Goal: Task Accomplishment & Management: Complete application form

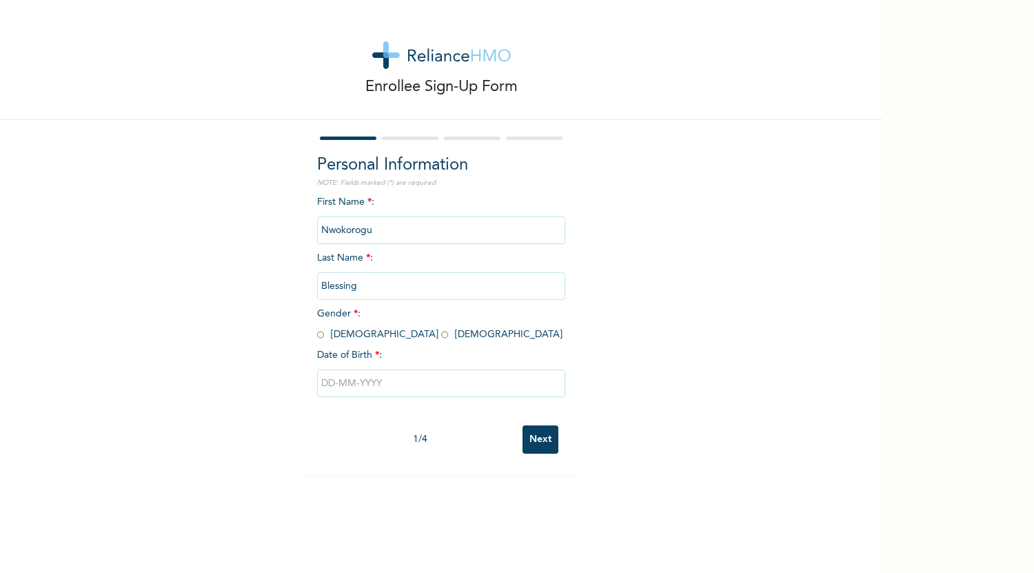
click at [441, 338] on input "radio" at bounding box center [444, 334] width 7 height 13
radio input "true"
click at [449, 383] on input "text" at bounding box center [441, 383] width 248 height 28
select select "8"
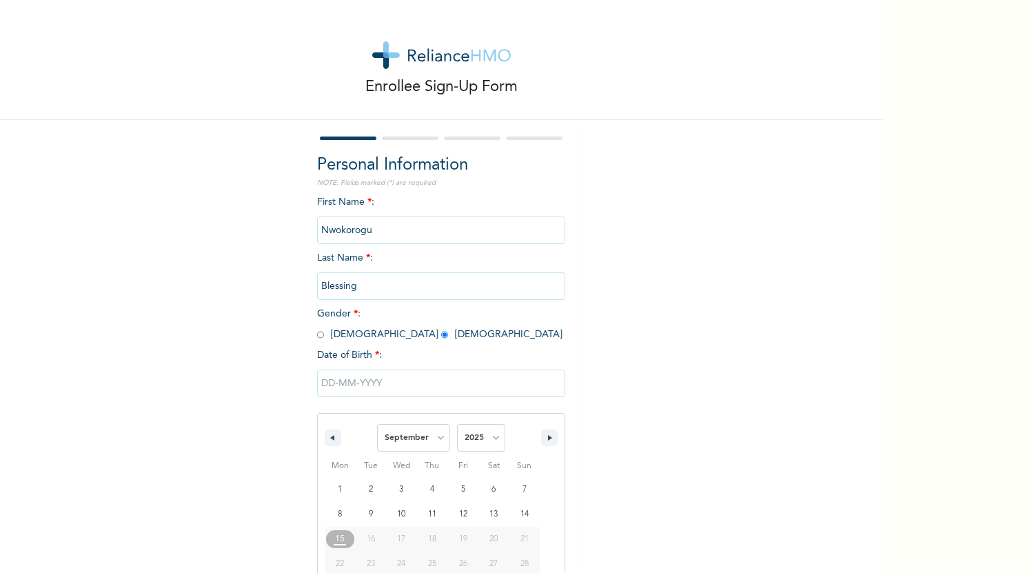
scroll to position [54, 0]
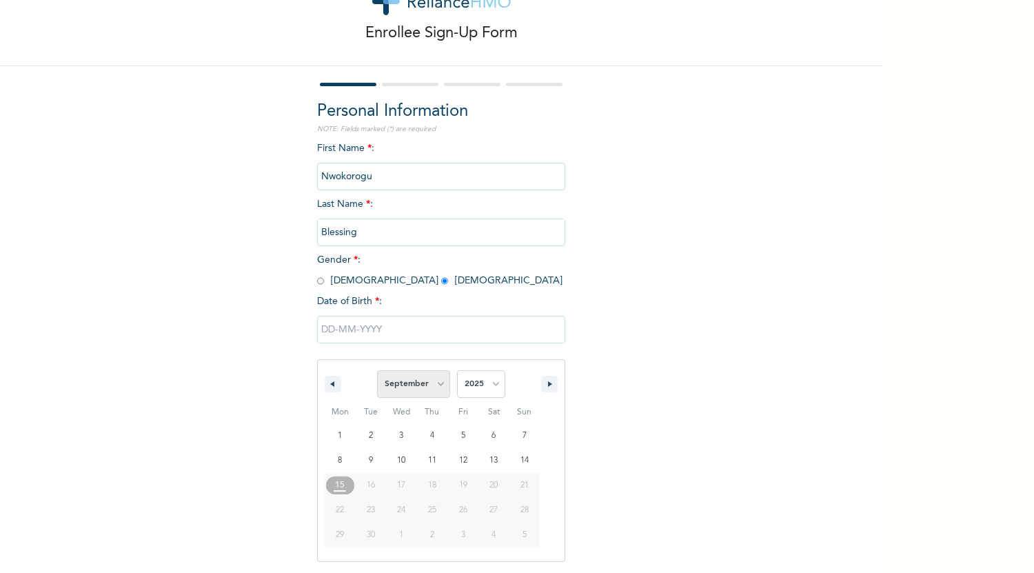
click at [434, 381] on select "January February March April May June July August September October November De…" at bounding box center [413, 384] width 73 height 28
click at [487, 376] on select "2025 2024 2023 2022 2021 2020 2019 2018 2017 2016 2015 2014 2013 2012 2011 2010…" at bounding box center [481, 384] width 48 height 28
select select "2000"
click at [457, 371] on select "2025 2024 2023 2022 2021 2020 2019 2018 2017 2016 2015 2014 2013 2012 2011 2010…" at bounding box center [481, 384] width 48 height 28
click at [432, 385] on select "January February March April May June July August September October November De…" at bounding box center [413, 384] width 73 height 28
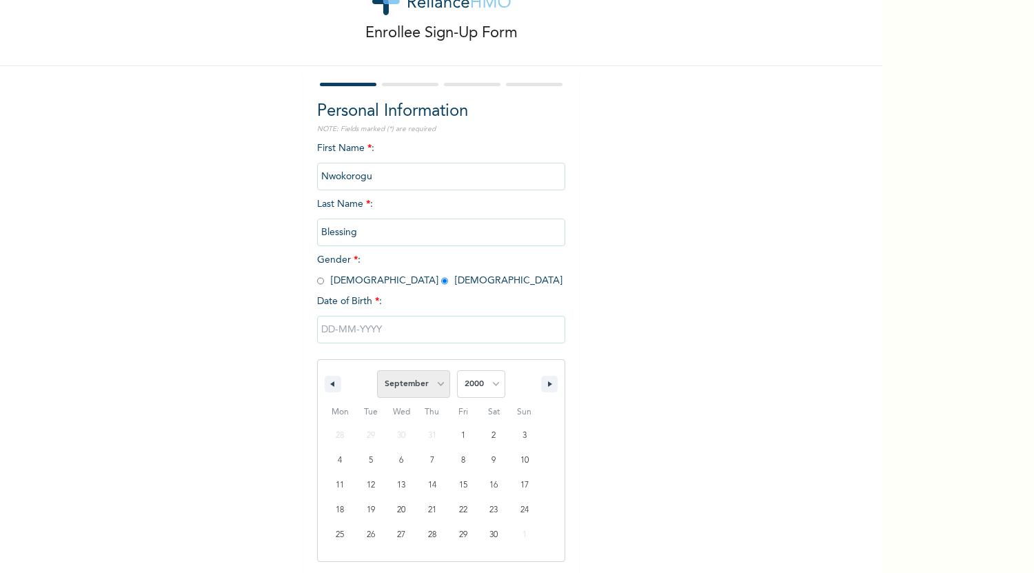
select select "4"
click at [377, 371] on select "January February March April May June July August September October November De…" at bounding box center [413, 384] width 73 height 28
type input "[DATE]"
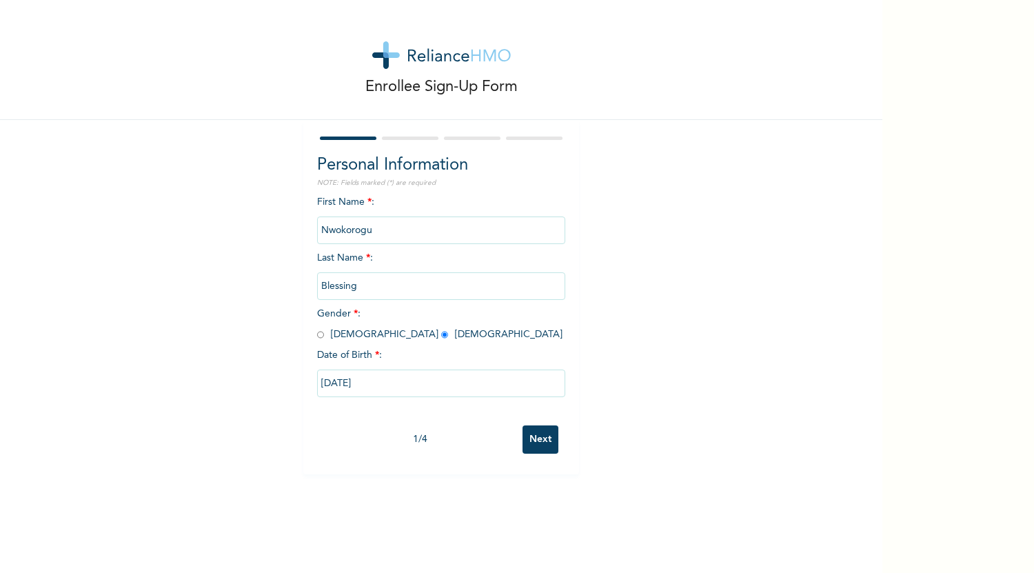
scroll to position [0, 0]
click at [533, 441] on input "Next" at bounding box center [541, 439] width 36 height 28
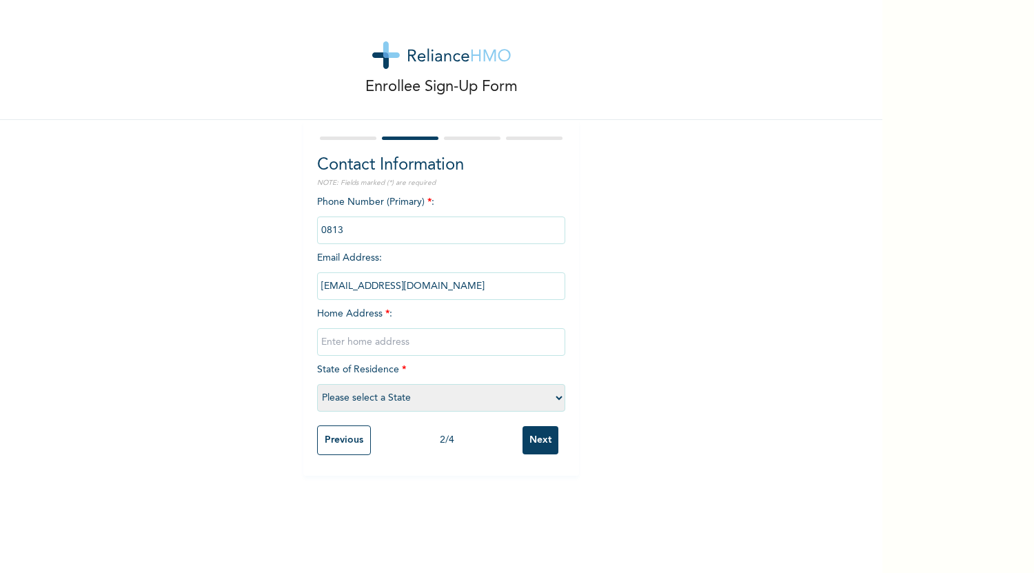
click at [350, 232] on input "phone" at bounding box center [441, 230] width 248 height 28
click at [336, 229] on input "phone" at bounding box center [441, 230] width 248 height 28
click at [376, 239] on input "phone" at bounding box center [441, 230] width 248 height 28
click at [330, 228] on input "phone" at bounding box center [441, 230] width 248 height 28
click at [408, 337] on input "text" at bounding box center [441, 342] width 248 height 28
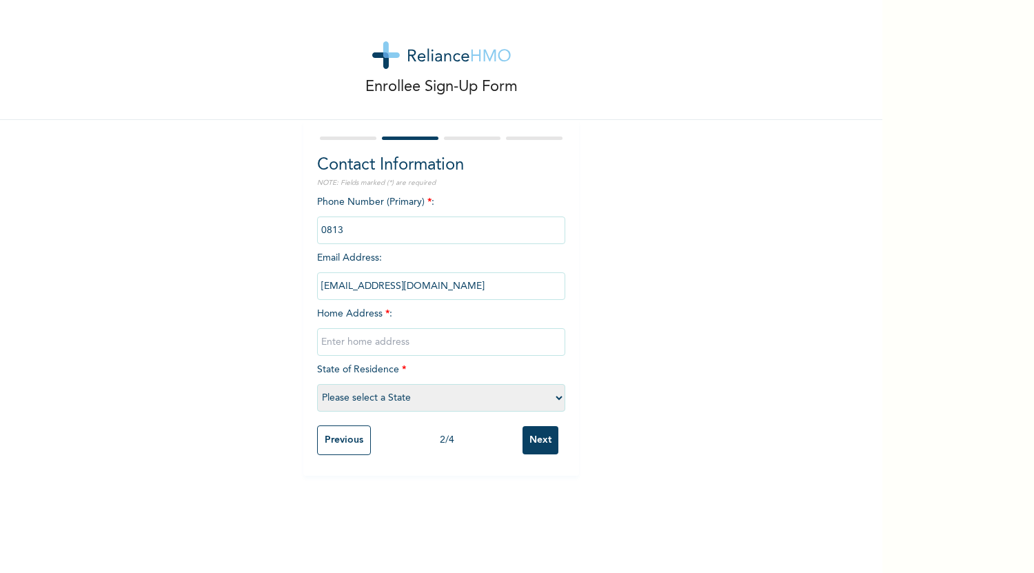
type input "[US_STATE], [GEOGRAPHIC_DATA]"
select select "25"
click at [347, 231] on input "phone" at bounding box center [441, 230] width 248 height 28
drag, startPoint x: 317, startPoint y: 226, endPoint x: 403, endPoint y: 232, distance: 85.7
click at [403, 232] on input "phone" at bounding box center [441, 230] width 248 height 28
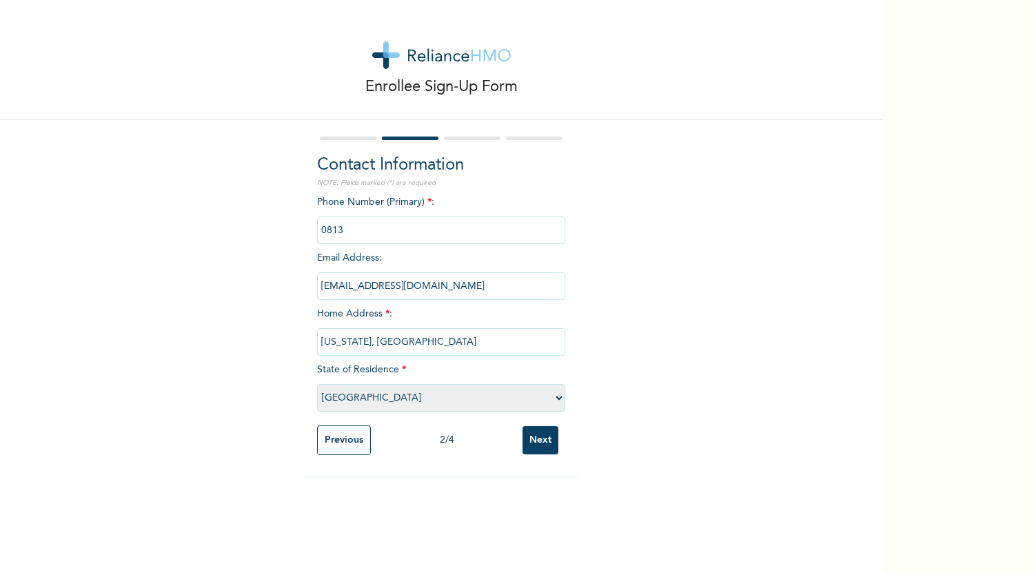
click at [630, 272] on div "Enrollee Sign-Up Form Contact Information NOTE: Fields marked (*) are required …" at bounding box center [441, 238] width 882 height 476
click at [532, 445] on input "Next" at bounding box center [541, 440] width 36 height 28
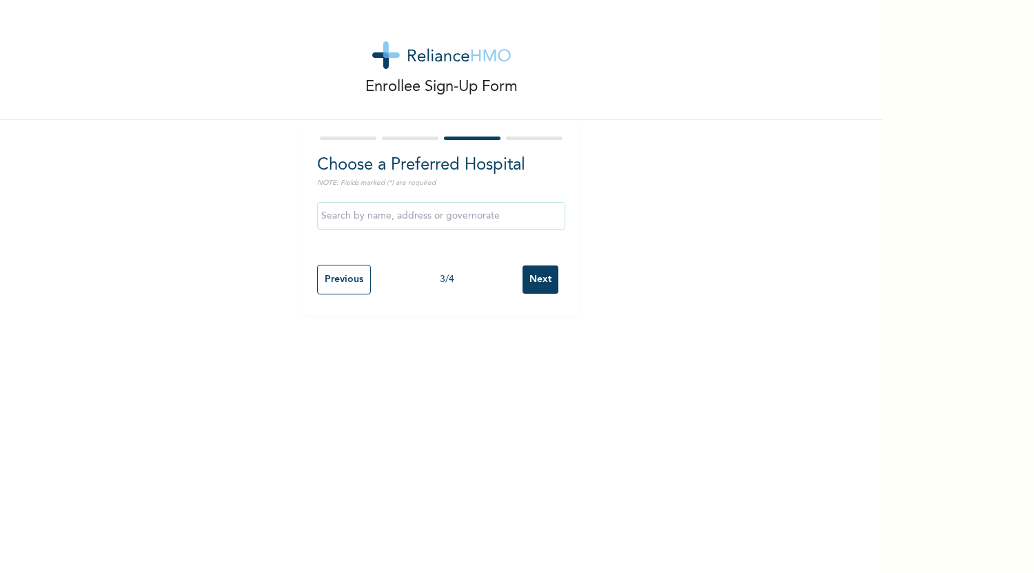
click at [365, 219] on input "text" at bounding box center [441, 216] width 248 height 28
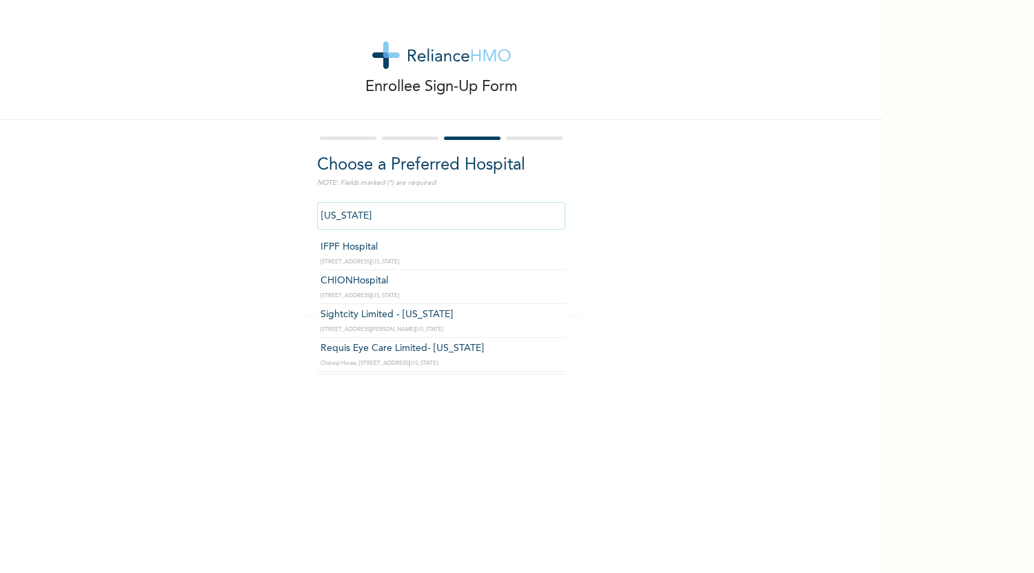
drag, startPoint x: 361, startPoint y: 218, endPoint x: 320, endPoint y: 216, distance: 40.7
click at [320, 216] on input "[US_STATE]" at bounding box center [441, 216] width 248 height 28
type input "s"
type input "CHIONHospital"
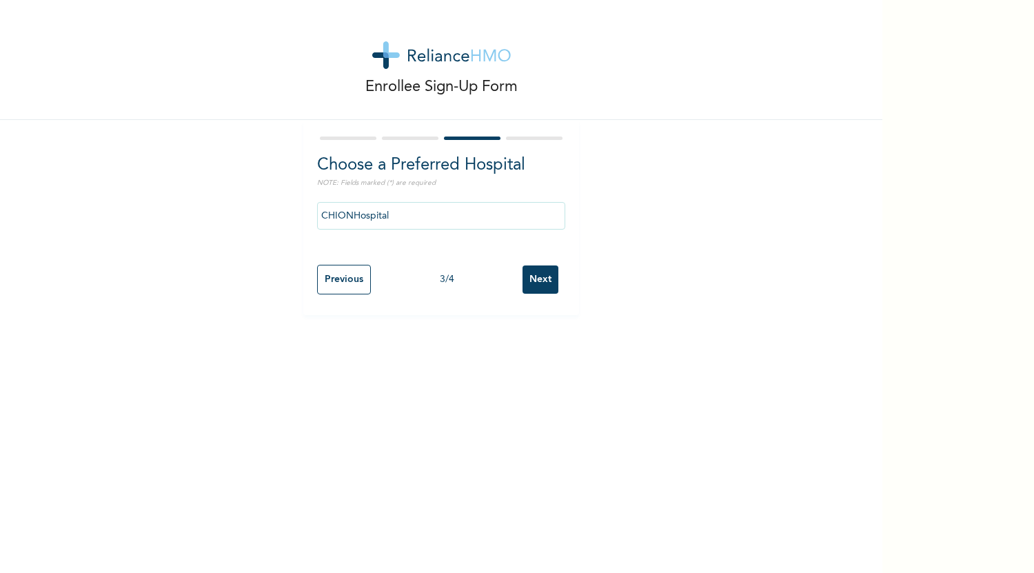
click at [543, 280] on input "Next" at bounding box center [541, 279] width 36 height 28
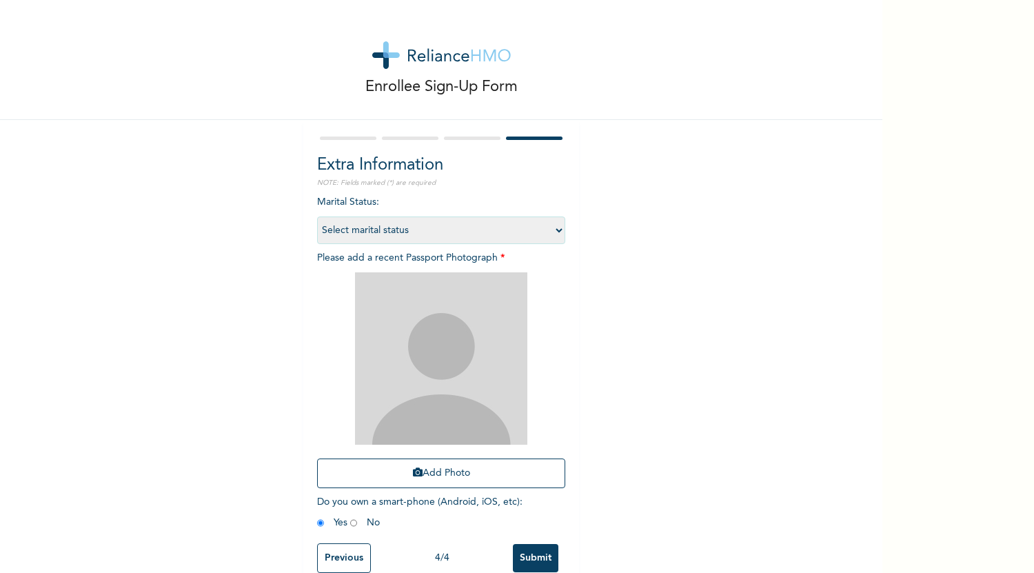
click at [545, 228] on select "Select marital status [DEMOGRAPHIC_DATA] Married [DEMOGRAPHIC_DATA] Widow/[DEMO…" at bounding box center [441, 230] width 248 height 28
select select "1"
click at [317, 216] on select "Select marital status [DEMOGRAPHIC_DATA] Married [DEMOGRAPHIC_DATA] Widow/[DEMO…" at bounding box center [441, 230] width 248 height 28
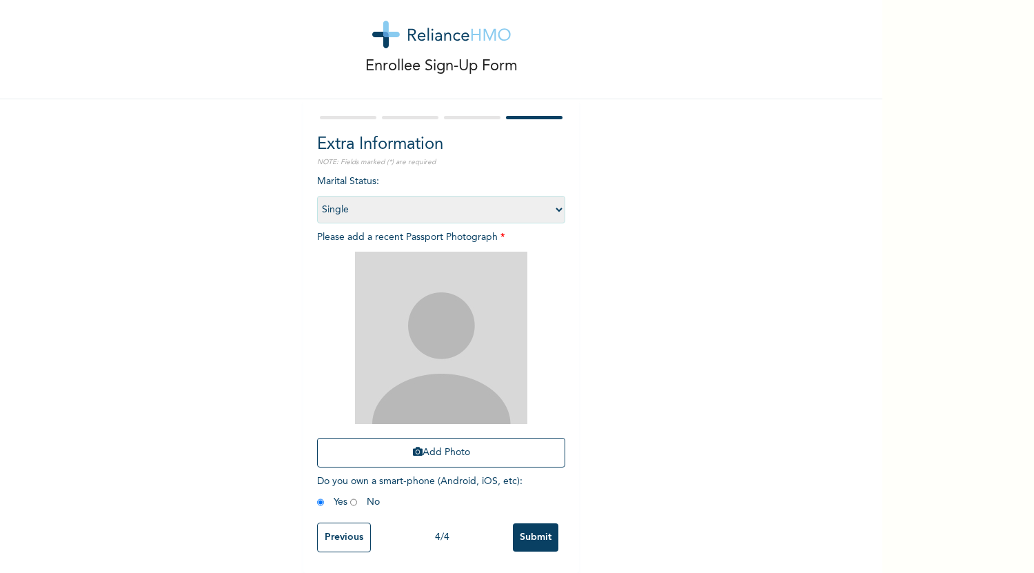
click at [538, 523] on input "Submit" at bounding box center [535, 537] width 45 height 28
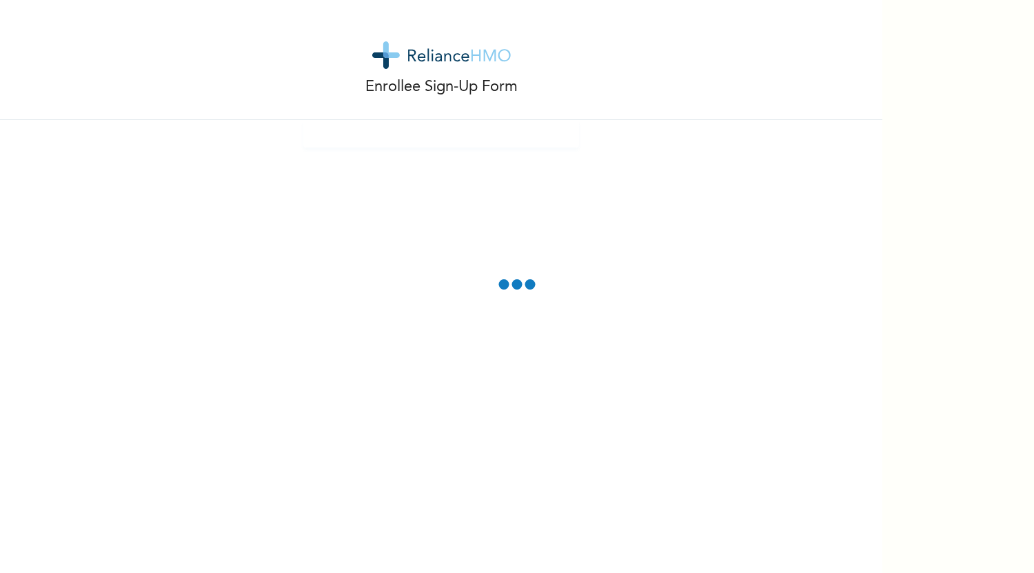
scroll to position [0, 0]
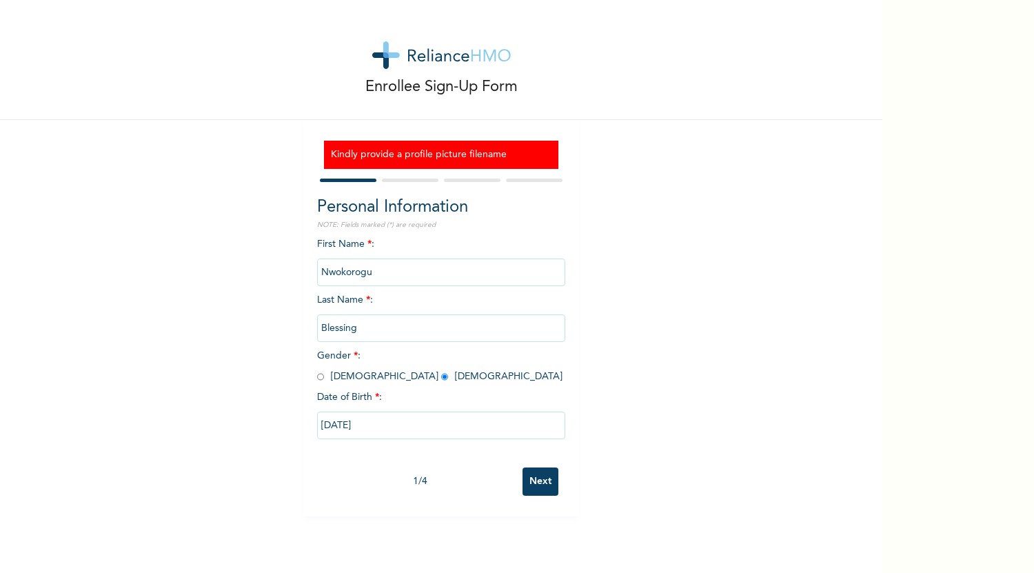
click at [539, 476] on input "Next" at bounding box center [541, 481] width 36 height 28
select select "25"
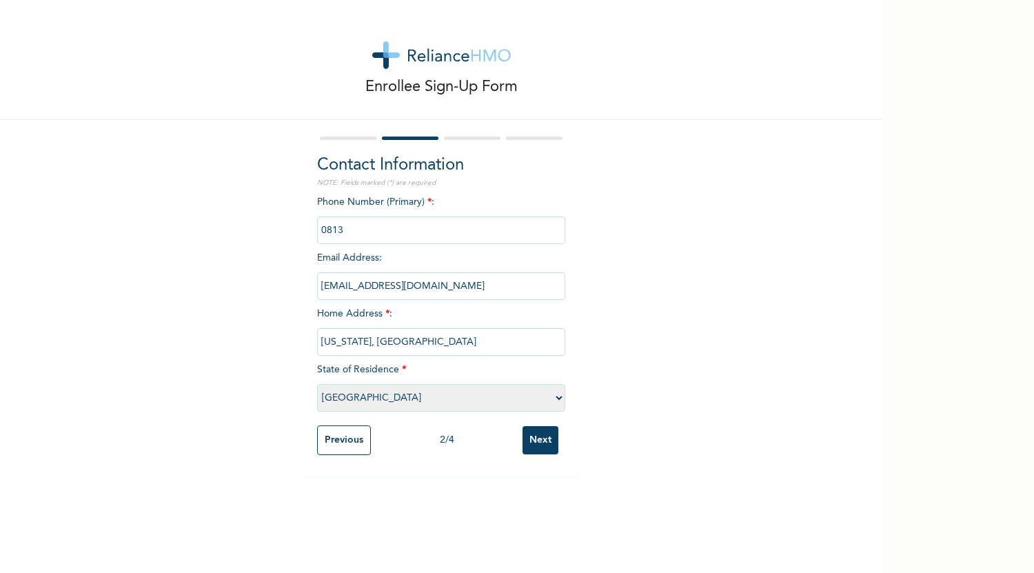
click at [401, 223] on input "phone" at bounding box center [441, 230] width 248 height 28
click at [329, 228] on input "phone" at bounding box center [441, 230] width 248 height 28
